Goal: Task Accomplishment & Management: Manage account settings

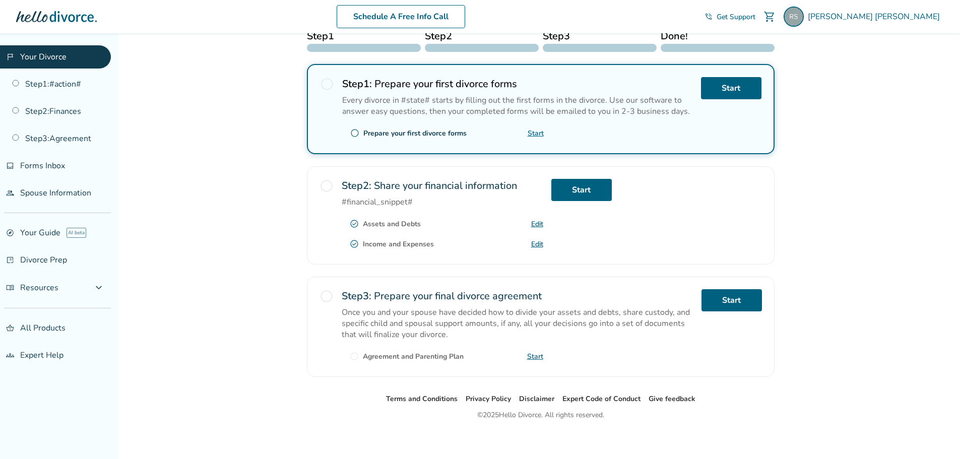
scroll to position [180, 0]
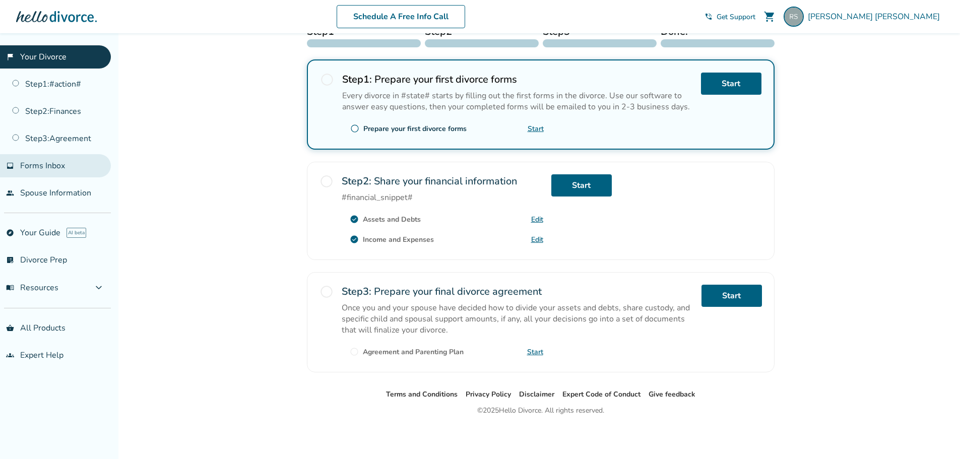
click at [58, 168] on span "Forms Inbox" at bounding box center [42, 165] width 45 height 11
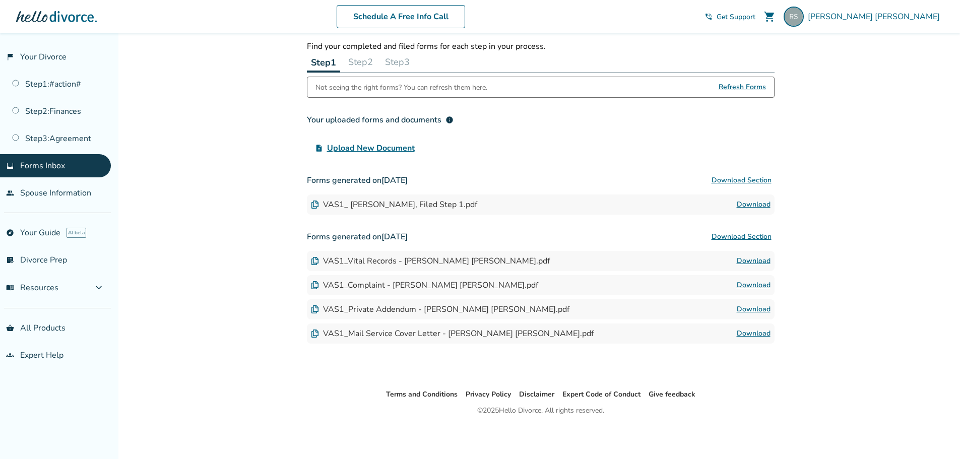
scroll to position [33, 0]
click at [898, 18] on span "[PERSON_NAME]" at bounding box center [875, 16] width 136 height 11
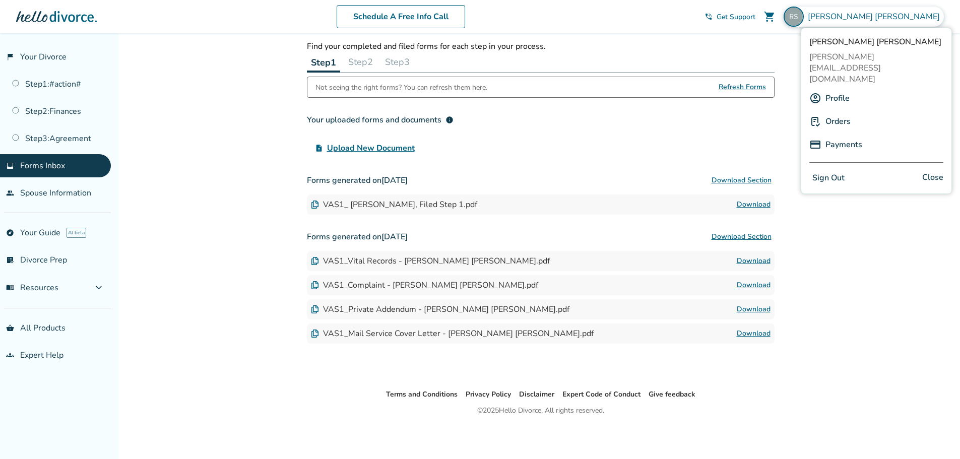
click at [841, 171] on button "Sign Out" at bounding box center [828, 178] width 38 height 15
